Goal: Task Accomplishment & Management: Manage account settings

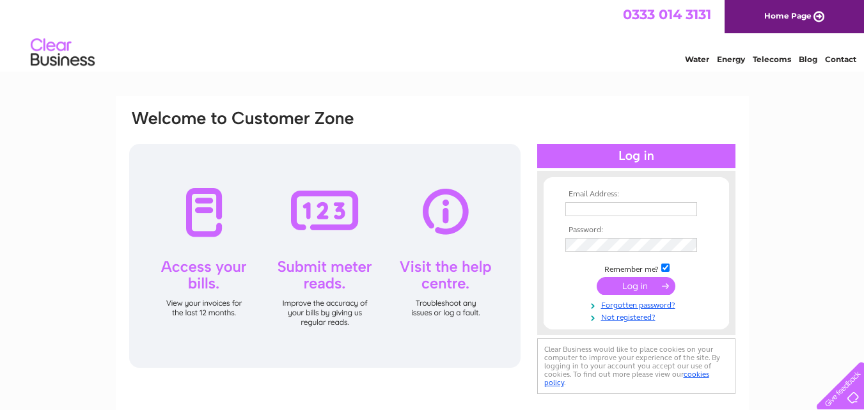
type input "[EMAIL_ADDRESS][DOMAIN_NAME]"
click at [626, 279] on input "submit" at bounding box center [635, 286] width 79 height 18
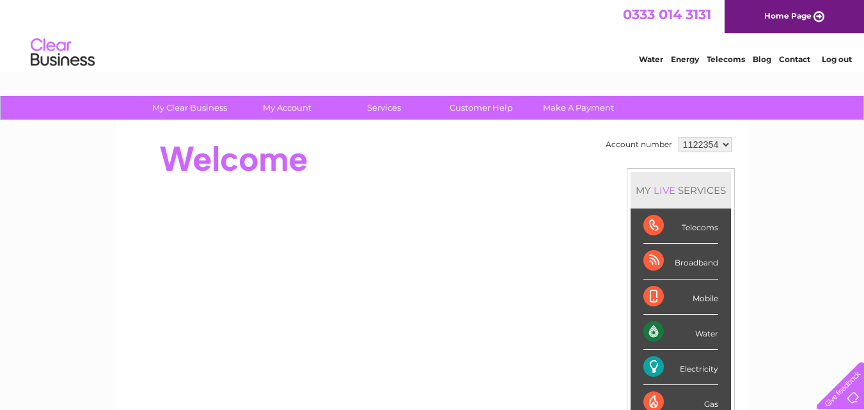
click at [833, 61] on link "Log out" at bounding box center [836, 59] width 30 height 10
